Goal: Information Seeking & Learning: Find specific fact

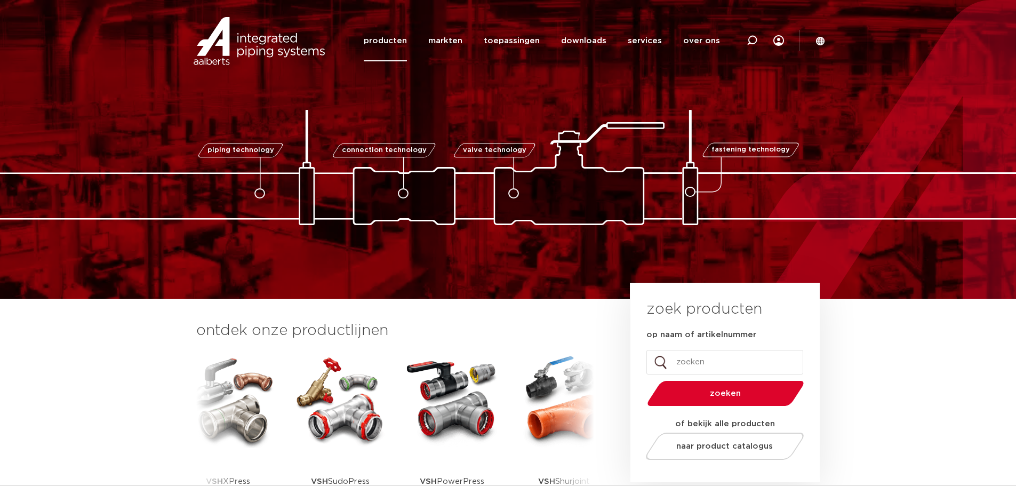
click at [389, 38] on link "producten" at bounding box center [385, 40] width 43 height 41
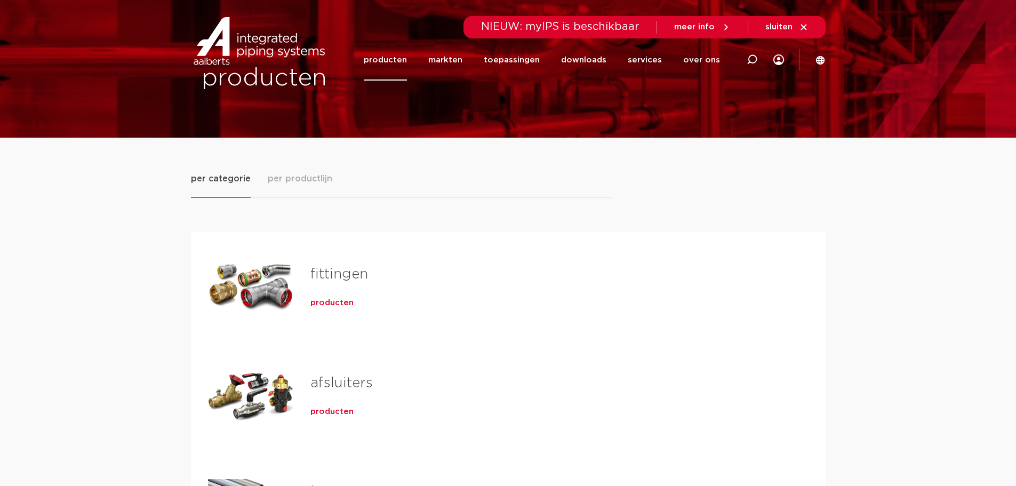
scroll to position [53, 0]
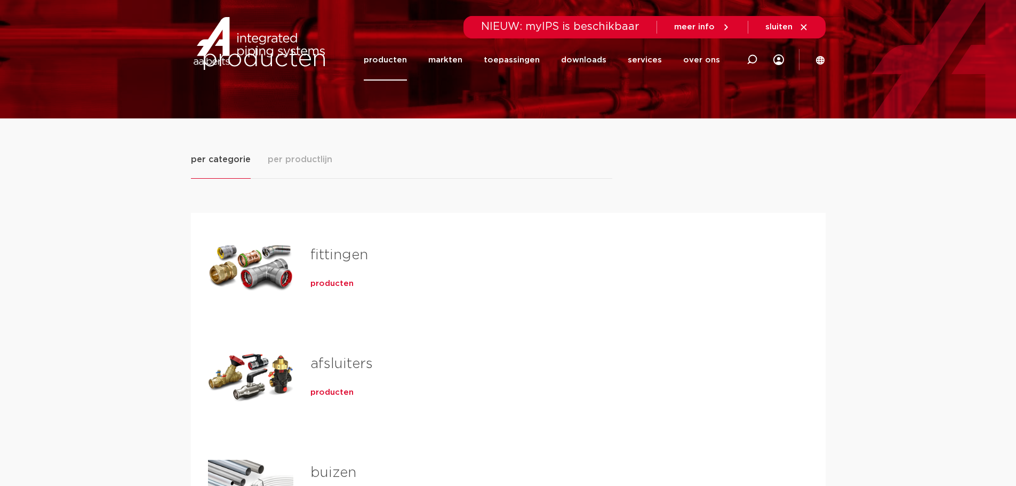
click at [344, 260] on link "fittingen" at bounding box center [339, 255] width 58 height 14
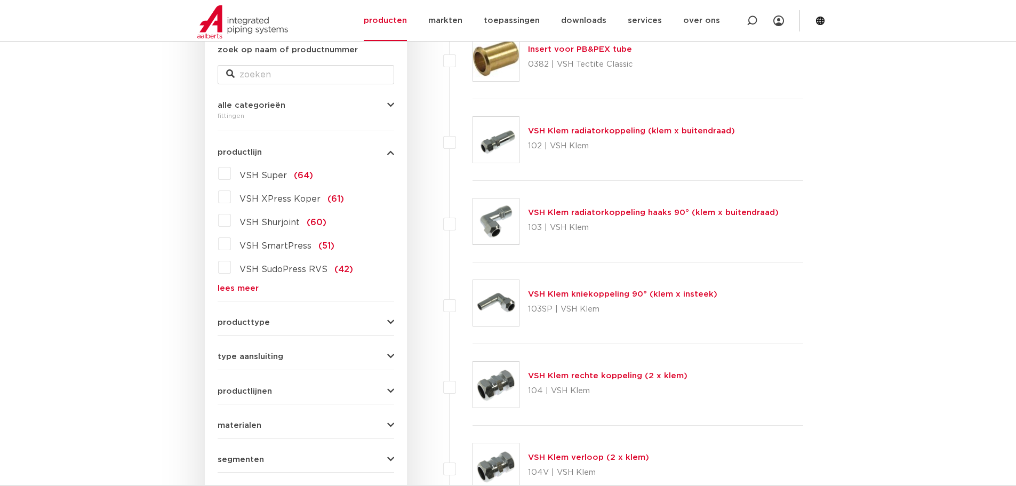
click at [239, 288] on link "lees meer" at bounding box center [306, 288] width 177 height 8
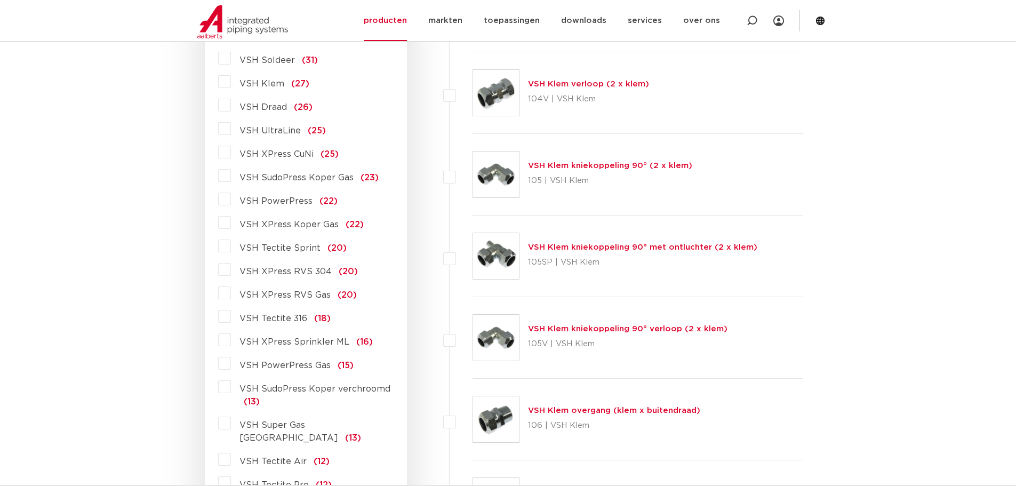
scroll to position [533, 0]
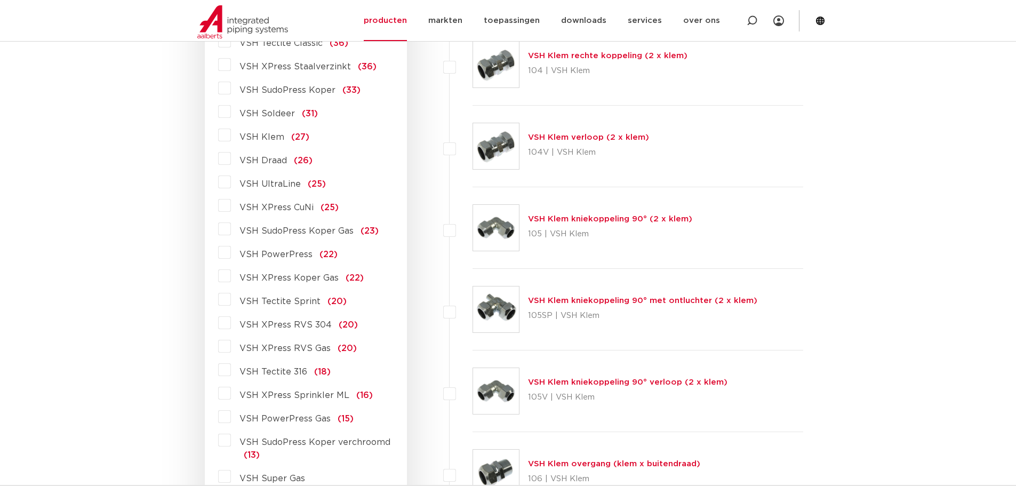
click at [319, 64] on span "VSH XPress Staalverzinkt" at bounding box center [294, 66] width 111 height 9
click at [0, 0] on input "VSH XPress Staalverzinkt (36)" at bounding box center [0, 0] width 0 height 0
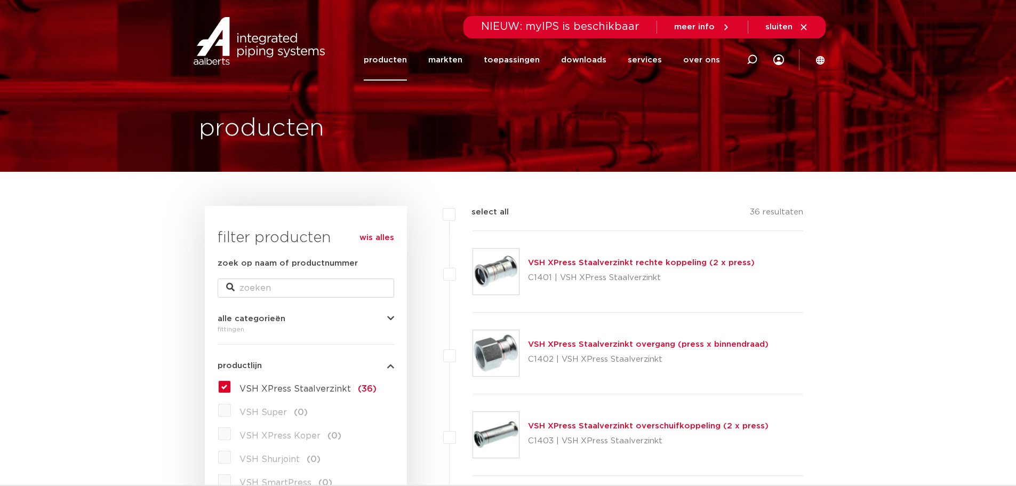
drag, startPoint x: 808, startPoint y: 281, endPoint x: 775, endPoint y: 280, distance: 32.5
drag, startPoint x: 775, startPoint y: 280, endPoint x: 949, endPoint y: 350, distance: 186.9
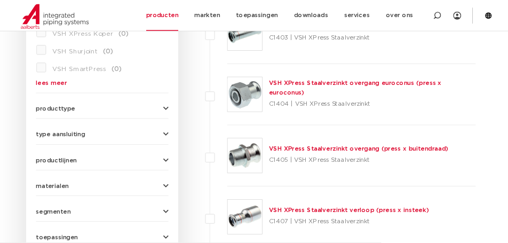
scroll to position [391, 0]
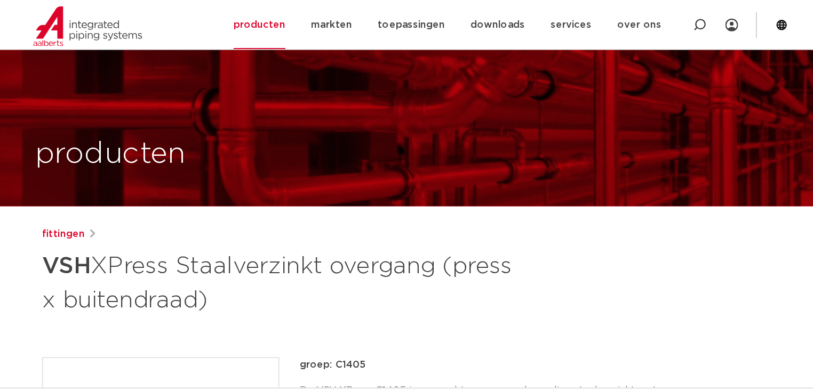
scroll to position [53, 0]
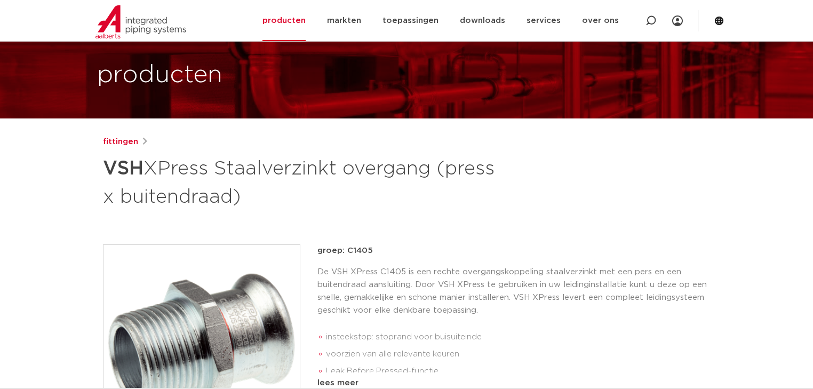
click at [355, 250] on p "groep: C1405" at bounding box center [513, 250] width 392 height 13
copy p "C1405"
